Goal: Task Accomplishment & Management: Use online tool/utility

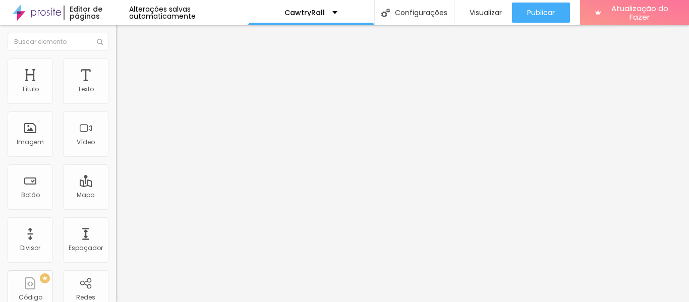
click at [125, 68] on font "Estilo" at bounding box center [133, 65] width 16 height 9
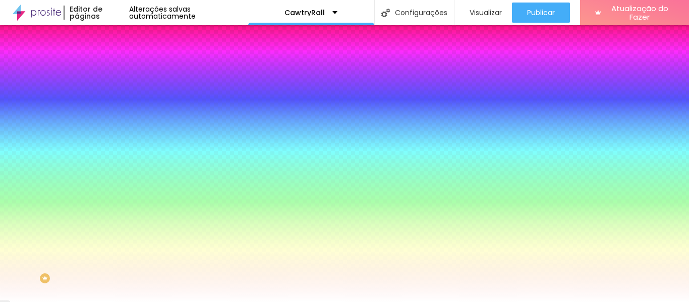
type input "10"
type input "81"
type input "82"
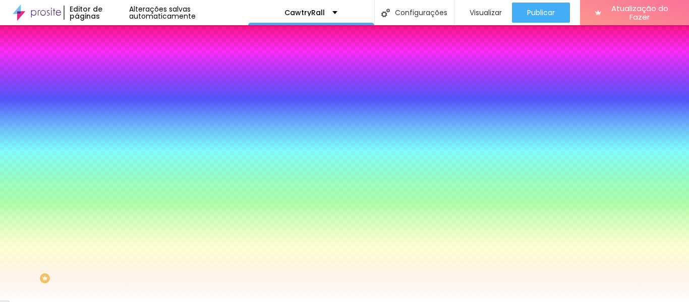
type input "82"
type input "86"
type input "87"
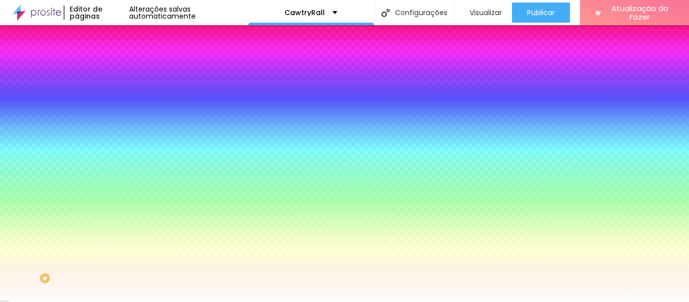
drag, startPoint x: 20, startPoint y: 122, endPoint x: 50, endPoint y: 128, distance: 30.8
click at [116, 223] on input "range" at bounding box center [148, 227] width 65 height 8
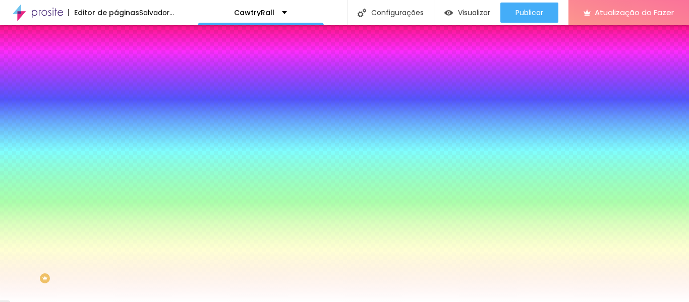
drag, startPoint x: 50, startPoint y: 128, endPoint x: 85, endPoint y: 129, distance: 34.3
click at [116, 129] on div "87 [PERSON_NAME] arredondada" at bounding box center [174, 177] width 116 height 143
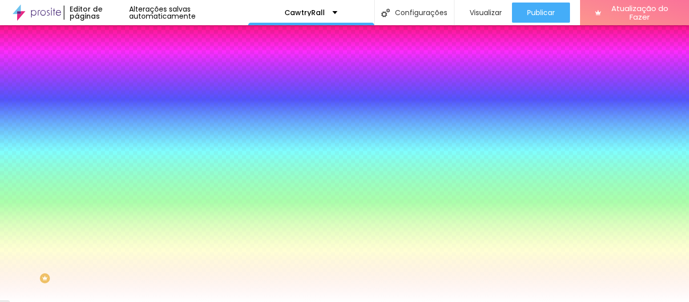
type input "82"
type input "84"
type input "99"
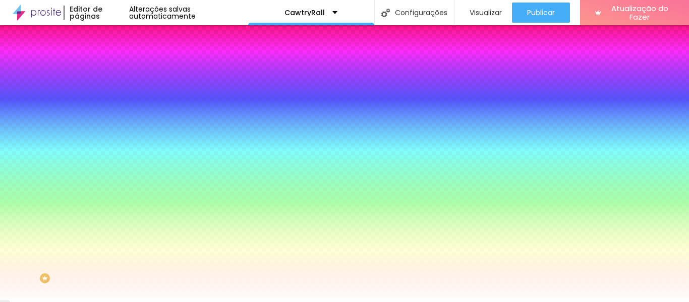
type input "99"
type input "118"
type input "135"
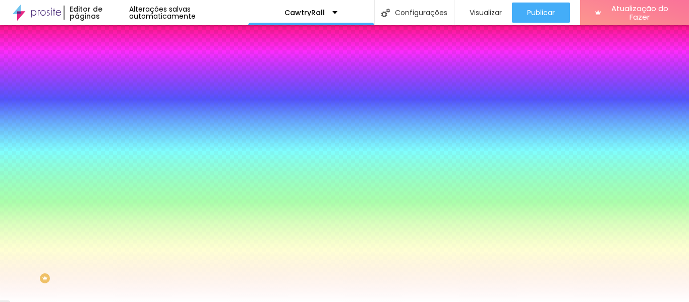
type input "143"
type input "148"
type input "156"
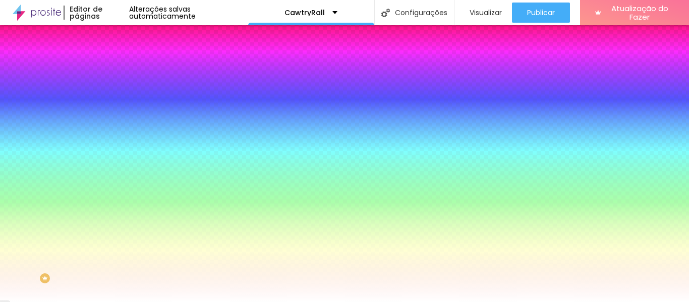
type input "156"
type input "163"
type input "168"
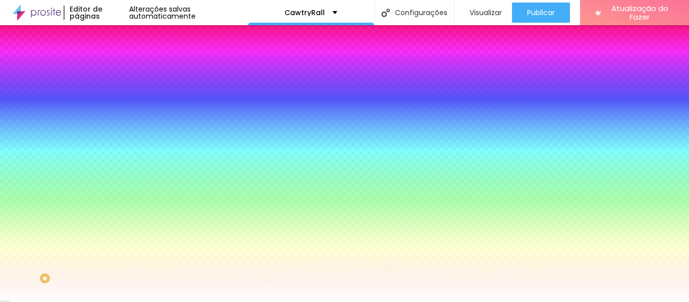
type input "171"
type input "174"
type input "176"
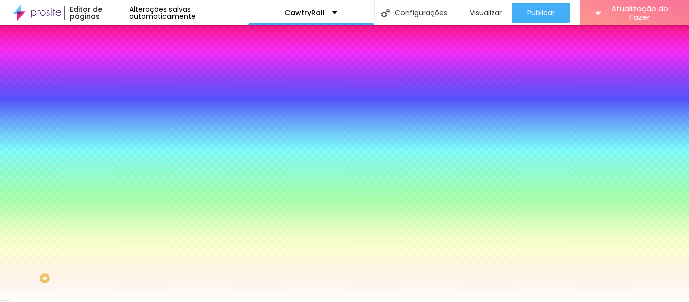
type input "176"
type input "178"
type input "181"
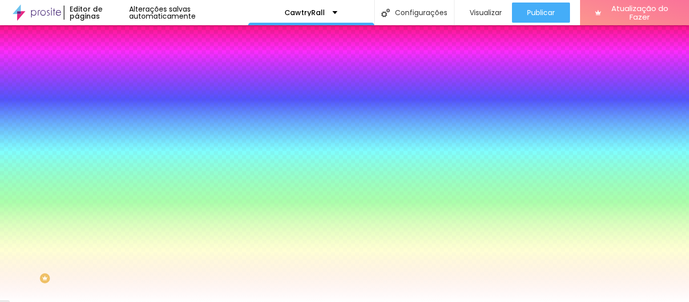
type input "183"
type input "184"
type input "186"
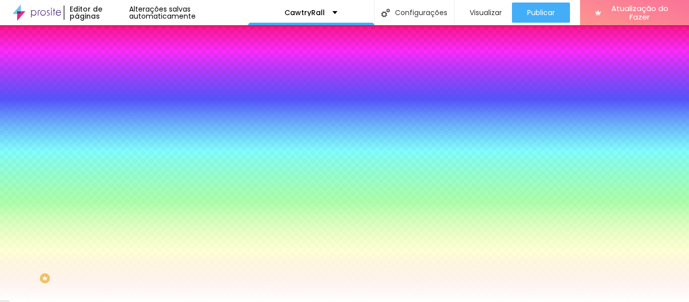
type input "186"
type input "188"
type input "189"
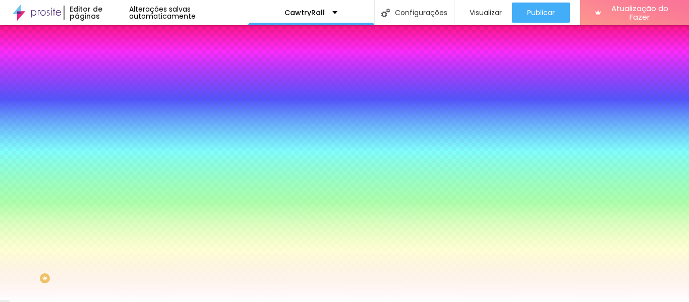
type input "193"
type input "198"
type input "200"
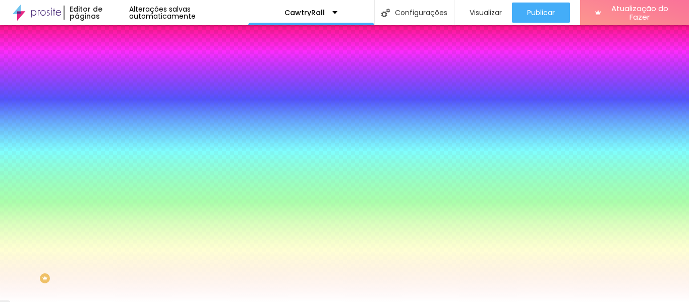
type input "200"
drag, startPoint x: 48, startPoint y: 120, endPoint x: 89, endPoint y: 123, distance: 40.5
type input "200"
click at [116, 223] on input "range" at bounding box center [148, 227] width 65 height 8
click at [116, 69] on li "Avançado" at bounding box center [174, 74] width 116 height 10
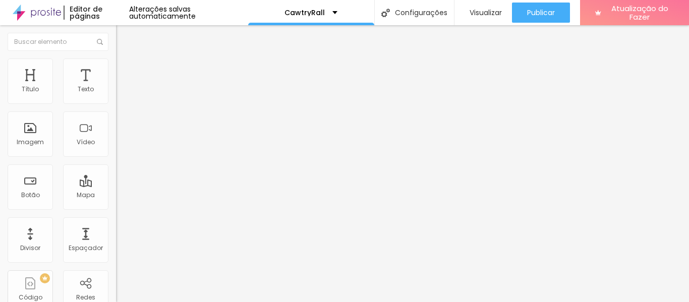
type input "5"
type input "10"
type input "15"
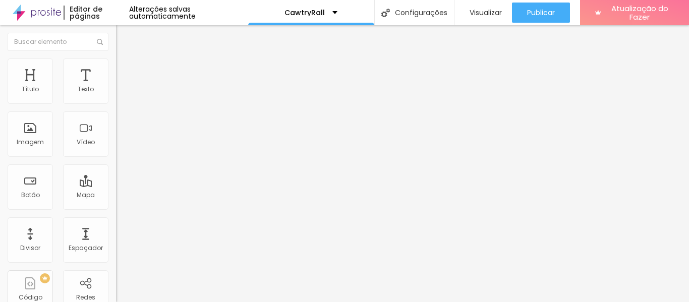
type input "15"
type input "20"
type input "25"
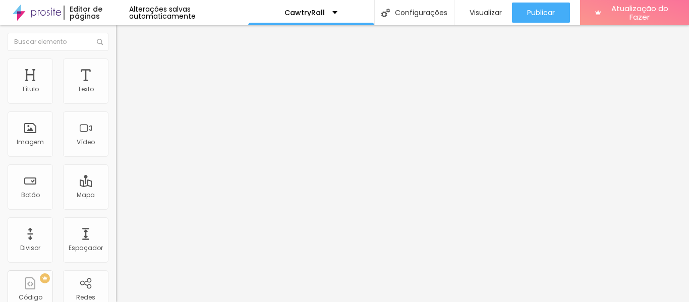
type input "30"
type input "35"
type input "40"
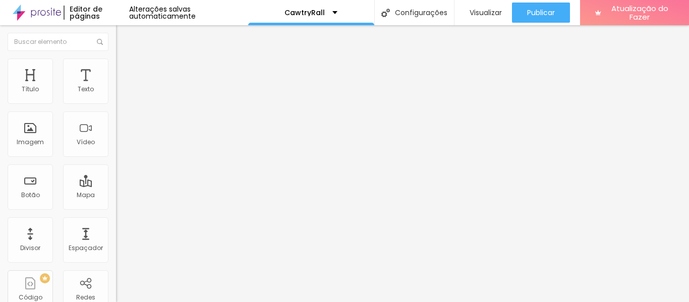
type input "40"
type input "45"
type input "50"
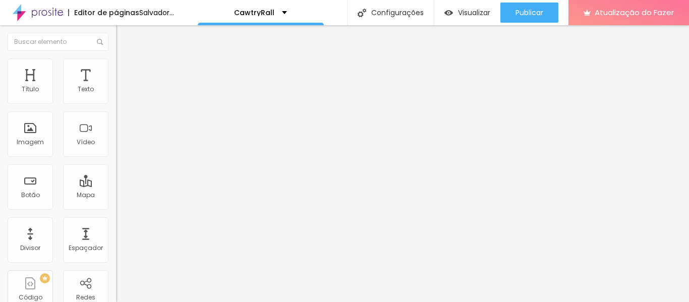
type input "45"
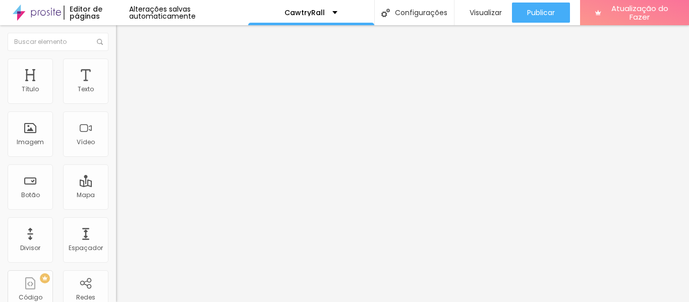
type input "40"
type input "35"
type input "30"
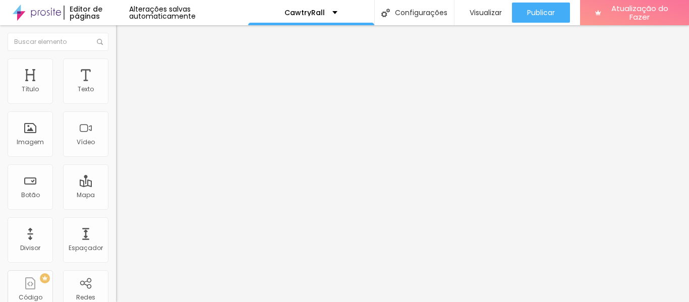
type input "30"
type input "25"
drag, startPoint x: 24, startPoint y: 99, endPoint x: 42, endPoint y: 99, distance: 18.7
type input "25"
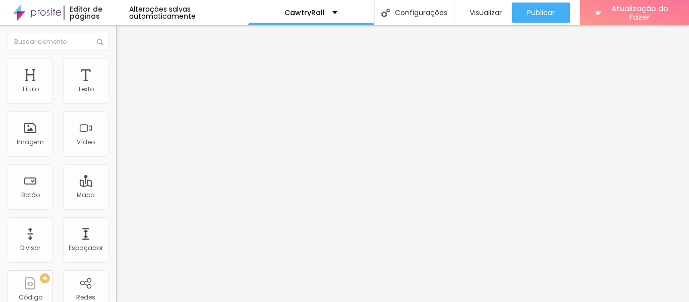
click at [116, 196] on input "range" at bounding box center [148, 200] width 65 height 8
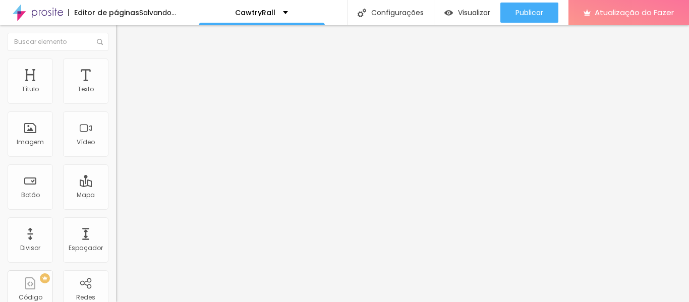
click at [116, 58] on li "Conteúdo" at bounding box center [174, 53] width 116 height 10
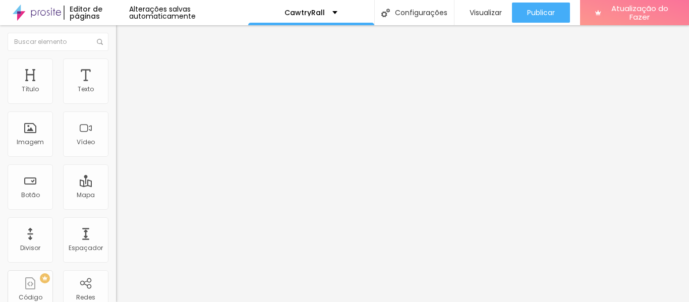
click at [116, 92] on img at bounding box center [119, 88] width 7 height 7
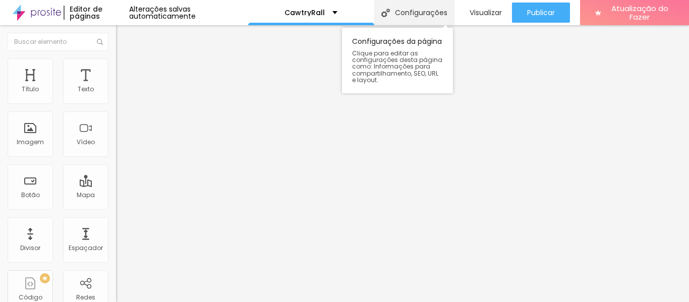
click at [418, 14] on font "Configurações" at bounding box center [421, 13] width 52 height 10
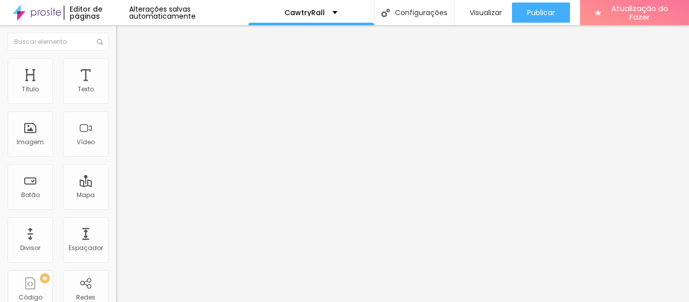
click at [486, 11] on font "Visualizar" at bounding box center [485, 13] width 32 height 10
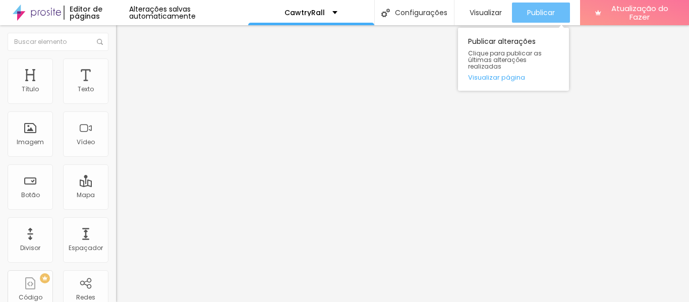
click at [524, 12] on button "Publicar" at bounding box center [541, 13] width 58 height 20
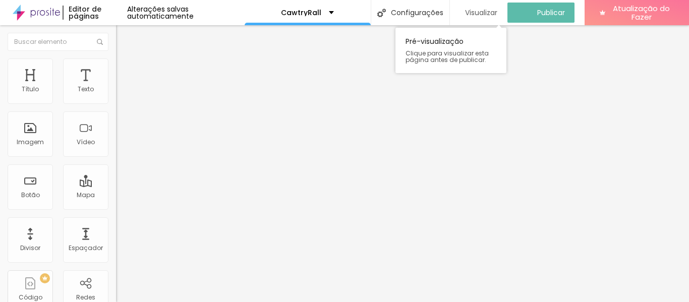
click at [488, 3] on div "Visualizar" at bounding box center [478, 13] width 37 height 20
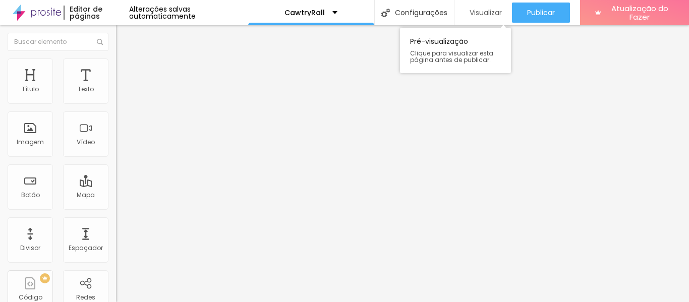
click at [487, 12] on font "Visualizar" at bounding box center [485, 13] width 32 height 10
